Goal: Find specific page/section: Find specific page/section

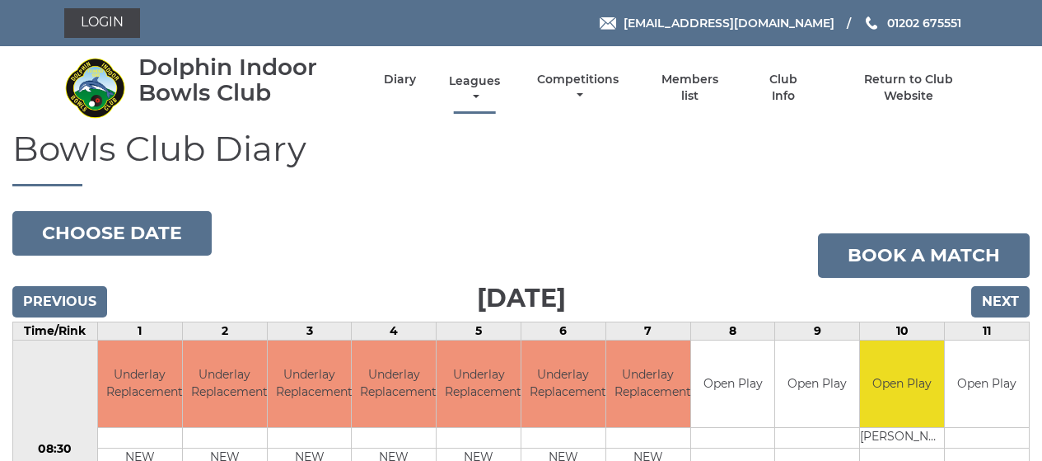
click at [484, 87] on link "Leagues" at bounding box center [474, 89] width 59 height 32
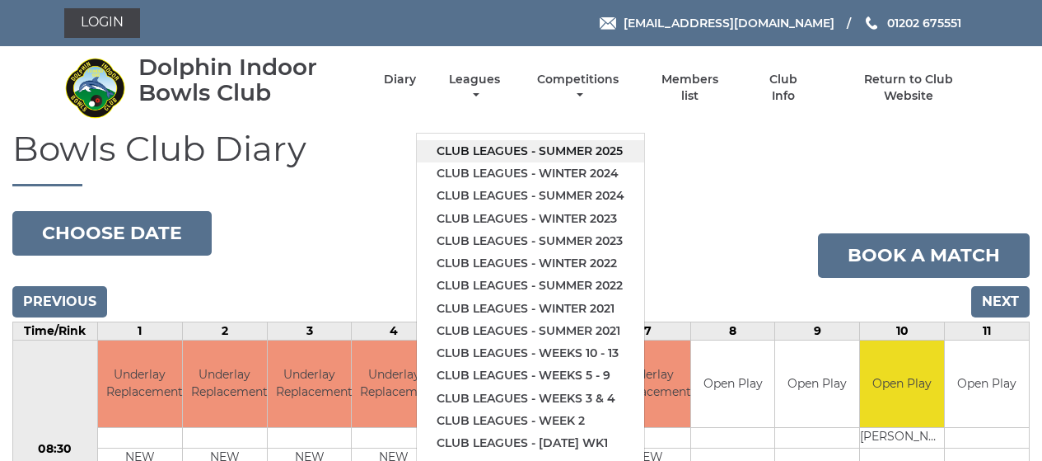
drag, startPoint x: 536, startPoint y: 149, endPoint x: 530, endPoint y: 166, distance: 17.5
click at [536, 149] on link "Club leagues - Summer 2025" at bounding box center [530, 151] width 227 height 22
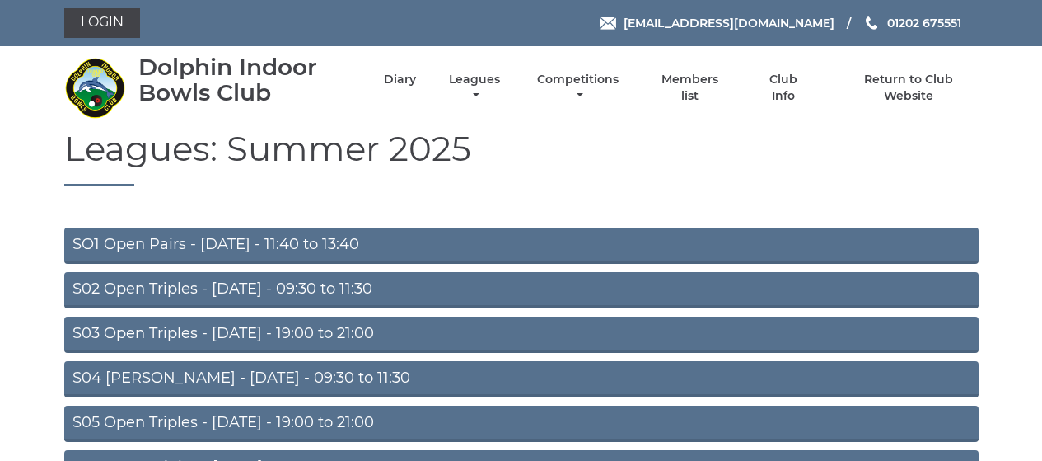
click at [330, 420] on link "S05 Open Triples - [DATE] - 19:00 to 21:00" at bounding box center [521, 423] width 915 height 36
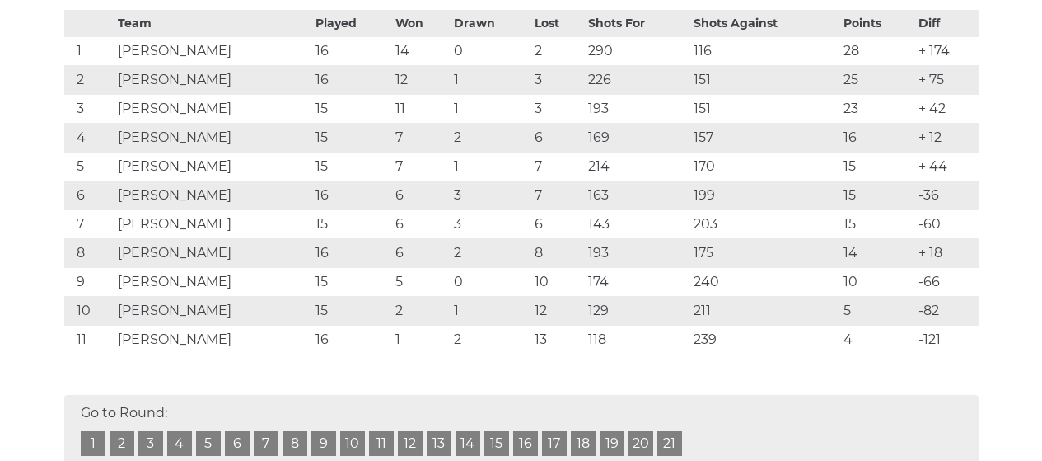
scroll to position [339, 0]
